Goal: Information Seeking & Learning: Find specific fact

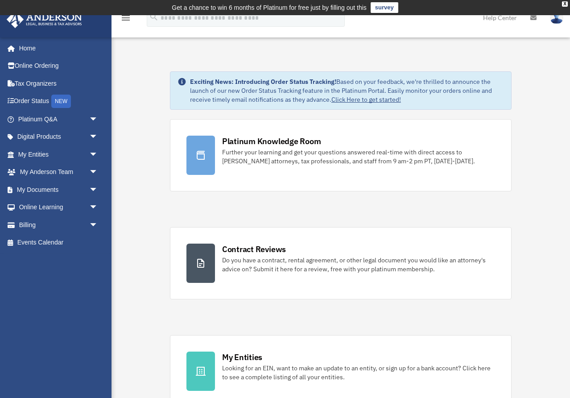
click at [90, 151] on span "arrow_drop_down" at bounding box center [98, 154] width 18 height 18
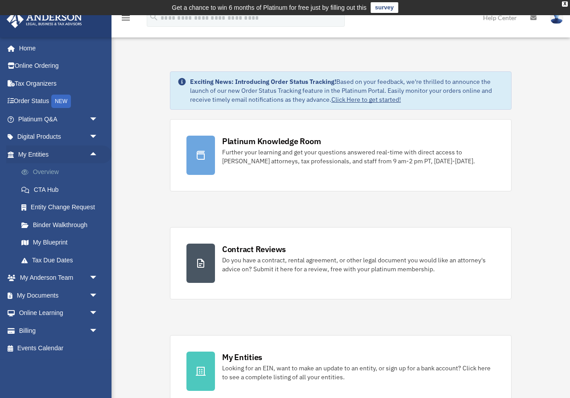
click at [71, 176] on link "Overview" at bounding box center [61, 172] width 99 height 18
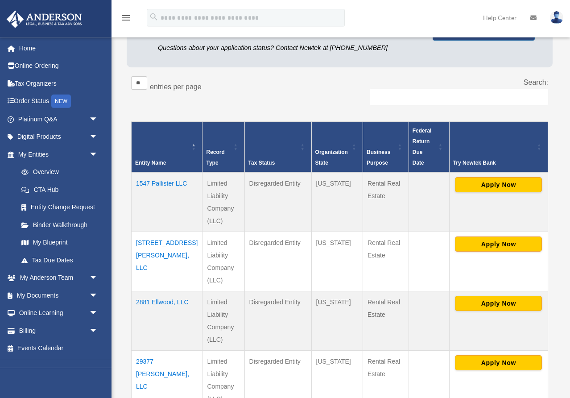
scroll to position [168, 0]
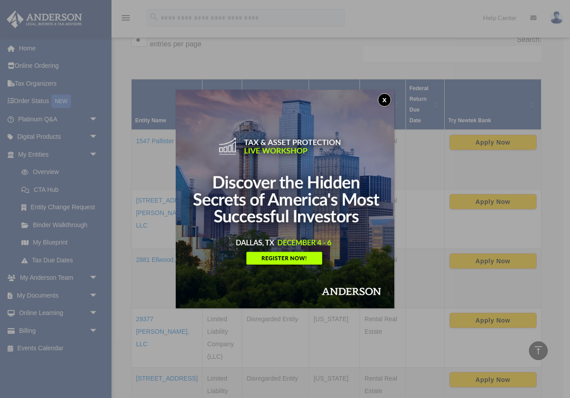
click at [381, 98] on button "x" at bounding box center [384, 99] width 13 height 13
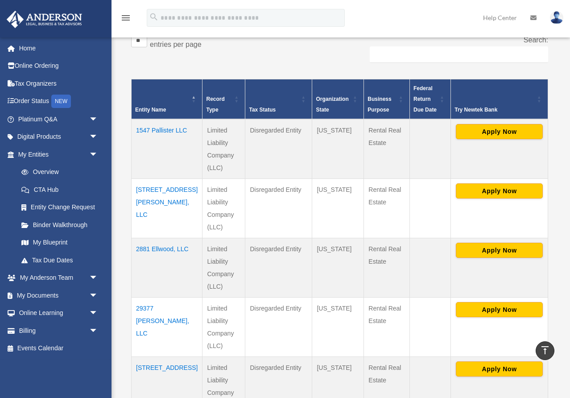
click at [156, 122] on td "1547 Pallister LLC" at bounding box center [167, 149] width 71 height 60
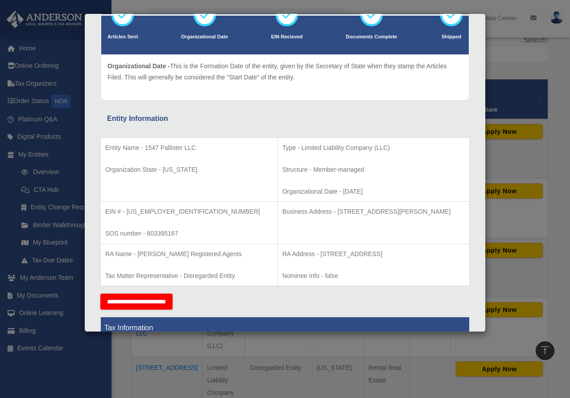
scroll to position [91, 0]
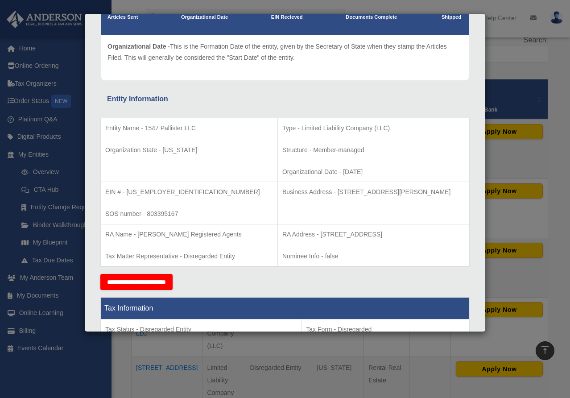
click at [172, 127] on p "Entity Name - 1547 Pallister LLC" at bounding box center [189, 128] width 168 height 11
click at [161, 129] on p "Entity Name - 1547 Pallister LLC" at bounding box center [189, 128] width 168 height 11
drag, startPoint x: 145, startPoint y: 128, endPoint x: 195, endPoint y: 128, distance: 50.0
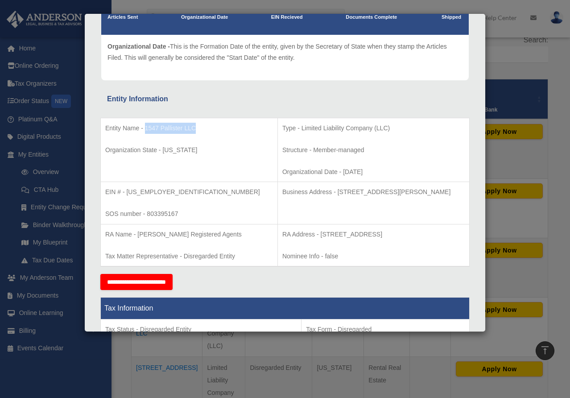
click at [195, 128] on p "Entity Name - 1547 Pallister LLC" at bounding box center [189, 128] width 168 height 11
copy p "1547 Pallister LLC"
drag, startPoint x: 126, startPoint y: 192, endPoint x: 162, endPoint y: 196, distance: 35.9
click at [162, 196] on p "EIN # - [US_EMPLOYER_IDENTIFICATION_NUMBER]" at bounding box center [189, 192] width 168 height 11
copy p "[US_EMPLOYER_IDENTIFICATION_NUMBER]"
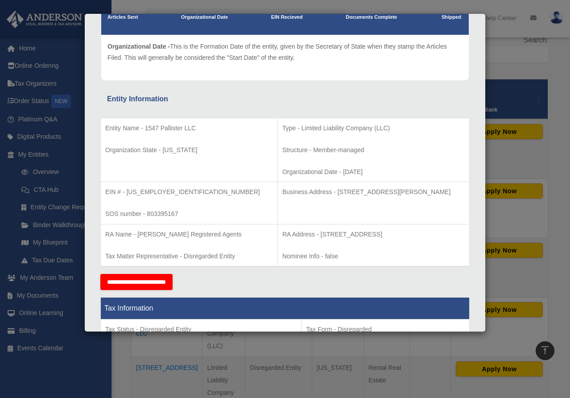
click at [433, 63] on p "Organizational Date - This is the Formation Date of the entity, given by the Se…" at bounding box center [285, 52] width 355 height 22
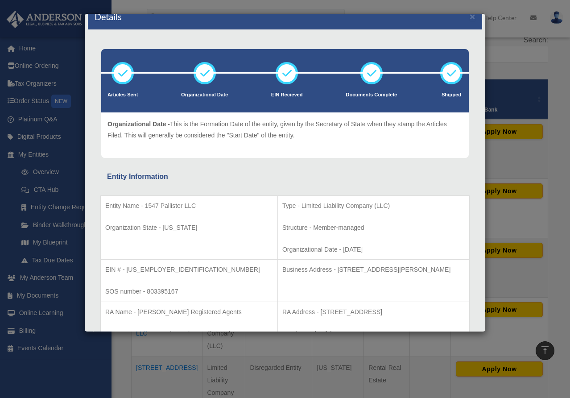
scroll to position [0, 0]
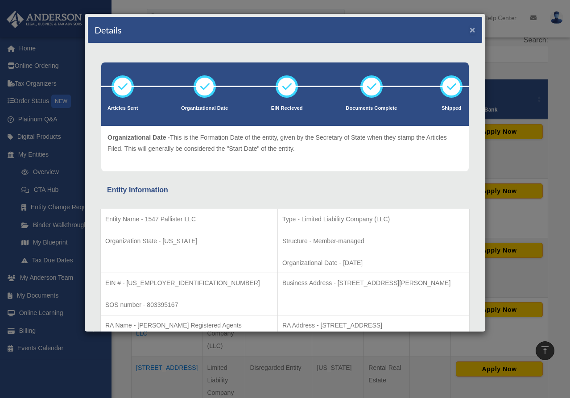
click at [472, 32] on button "×" at bounding box center [473, 29] width 6 height 9
